Goal: Task Accomplishment & Management: Manage account settings

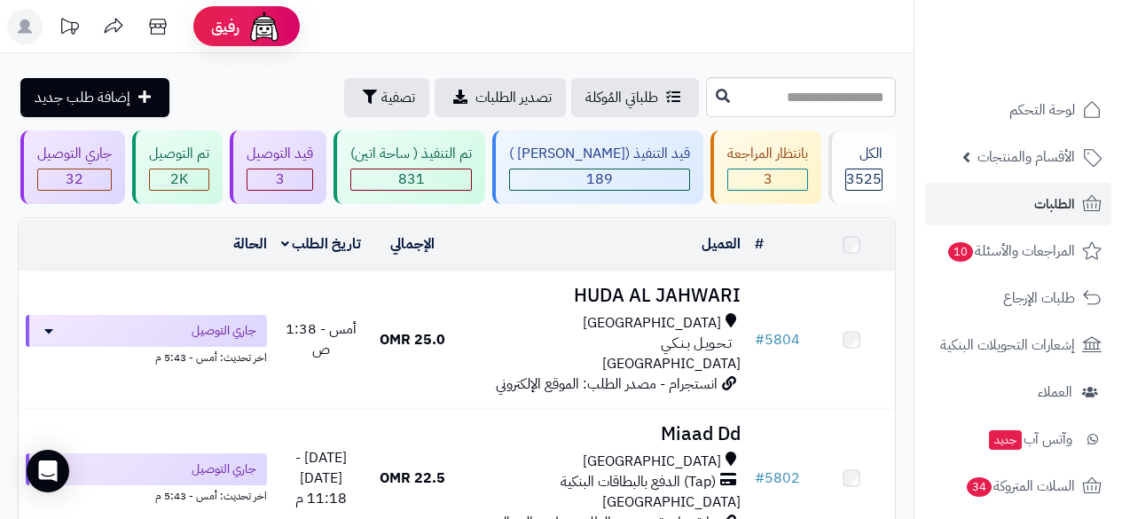
scroll to position [4289, 0]
